Goal: Task Accomplishment & Management: Manage account settings

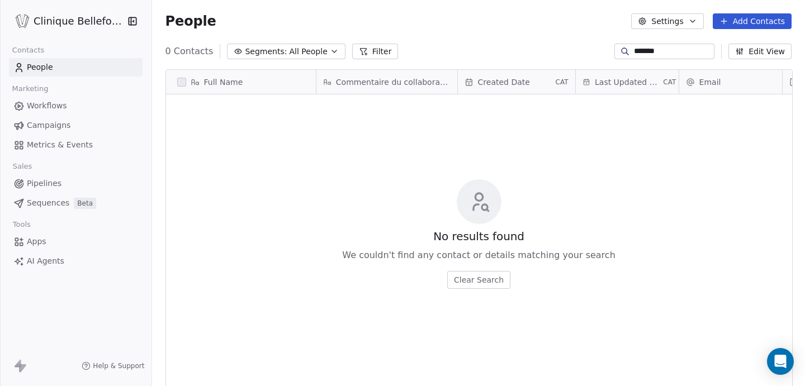
scroll to position [340, 654]
drag, startPoint x: 657, startPoint y: 54, endPoint x: 616, endPoint y: 53, distance: 40.8
click at [616, 54] on div "*******" at bounding box center [664, 52] width 100 height 16
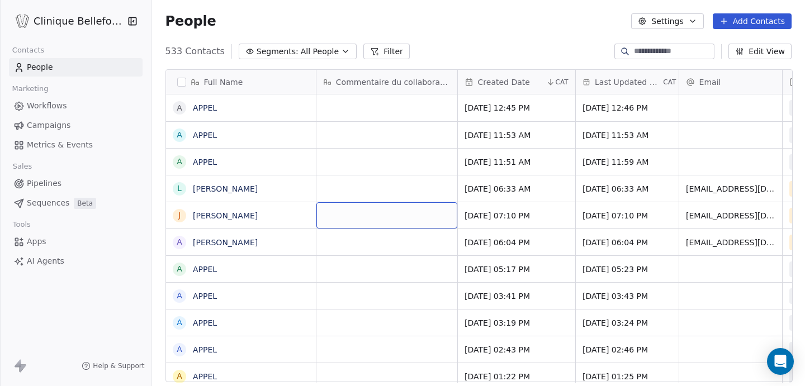
click at [329, 221] on div "grid" at bounding box center [386, 215] width 141 height 26
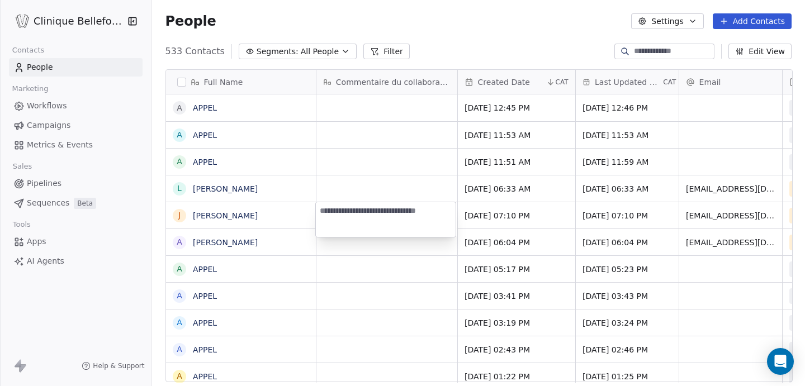
click at [329, 221] on textarea at bounding box center [386, 219] width 140 height 35
type textarea "**********"
click at [499, 256] on html "Clinique Bellefontaine Contacts People Marketing Workflows Campaigns Metrics & …" at bounding box center [402, 193] width 805 height 386
click at [549, 234] on html "Clinique Bellefontaine Contacts People Marketing Workflows Campaigns Metrics & …" at bounding box center [402, 193] width 805 height 386
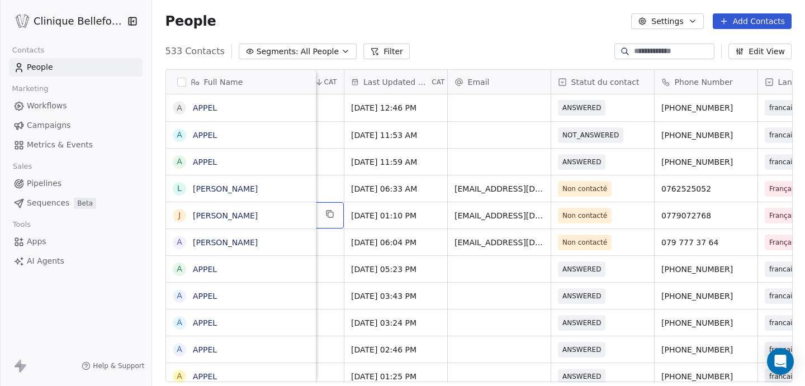
scroll to position [0, 283]
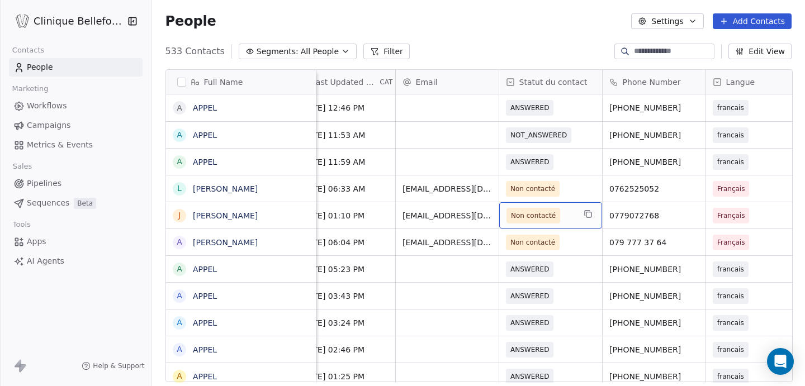
click at [573, 223] on div "Non contacté" at bounding box center [550, 215] width 103 height 26
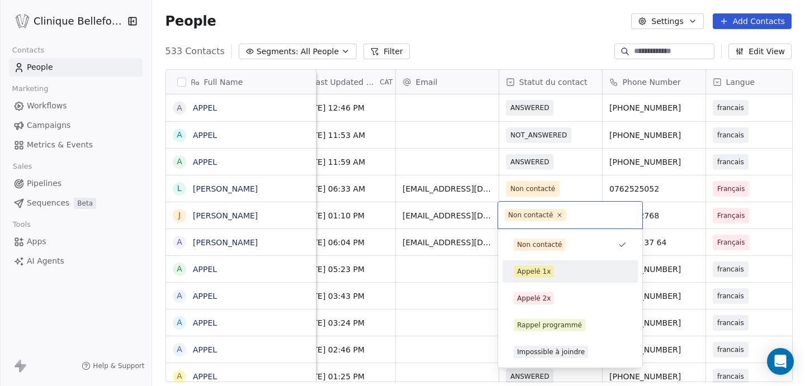
click at [544, 282] on div "Appelé 1x" at bounding box center [569, 271] width 135 height 22
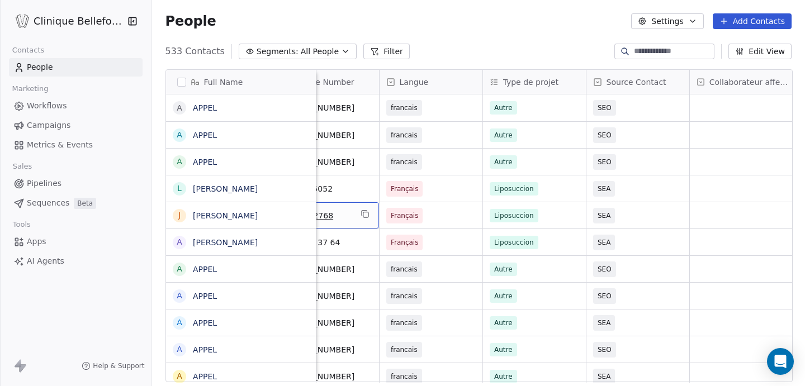
scroll to position [0, 629]
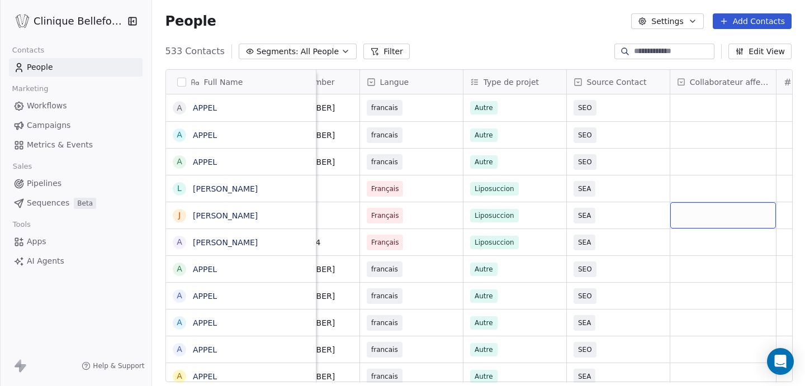
click at [715, 223] on div "grid" at bounding box center [723, 215] width 106 height 26
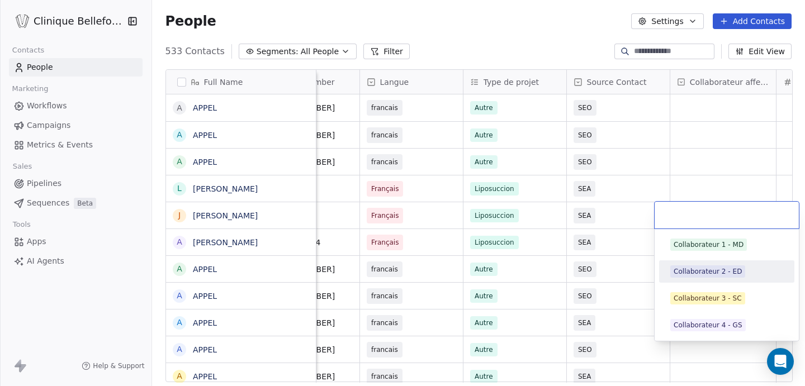
click at [710, 276] on div "Collaborateur 2 - ED" at bounding box center [707, 272] width 68 height 10
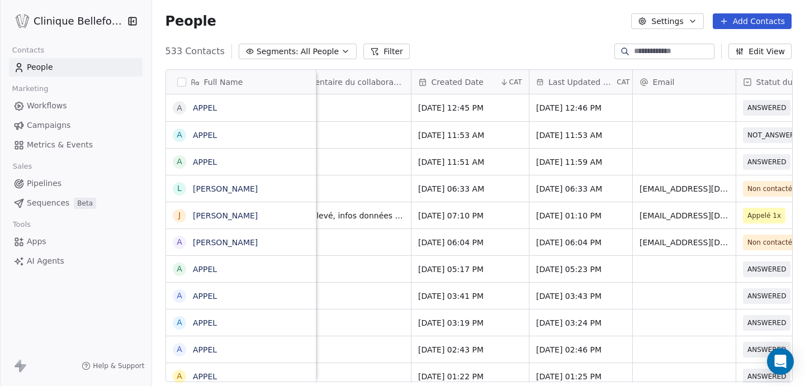
scroll to position [0, 0]
